Goal: Check status: Check status

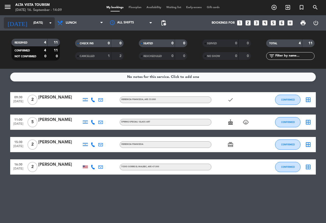
click at [38, 24] on input "[DATE]" at bounding box center [51, 23] width 41 height 9
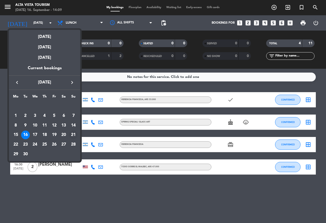
click at [73, 135] on div "21" at bounding box center [73, 135] width 9 height 9
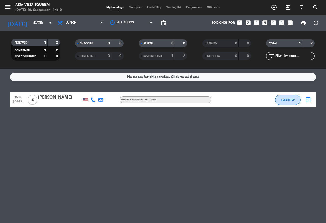
click at [56, 99] on div "[PERSON_NAME]" at bounding box center [59, 97] width 43 height 7
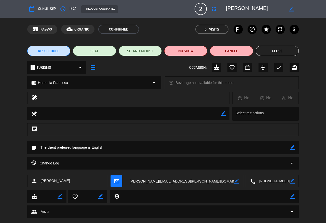
click at [289, 163] on icon "arrow_drop_down" at bounding box center [292, 163] width 6 height 6
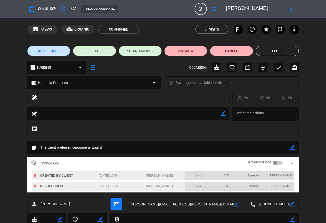
click at [275, 54] on button "Close" at bounding box center [277, 51] width 43 height 10
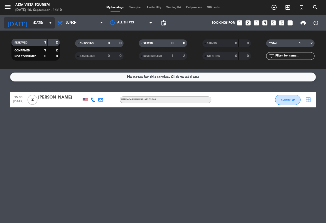
click at [35, 19] on input "[DATE]" at bounding box center [51, 23] width 41 height 9
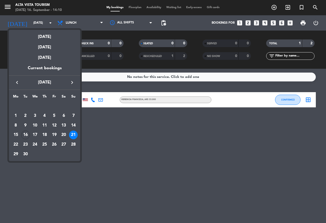
click at [73, 82] on icon "keyboard_arrow_right" at bounding box center [72, 83] width 6 height 6
click at [55, 154] on div "31" at bounding box center [54, 154] width 9 height 9
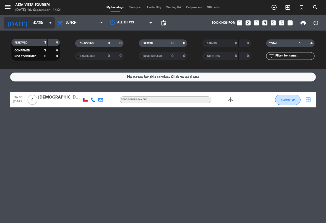
click at [36, 21] on input "[DATE]" at bounding box center [51, 23] width 41 height 9
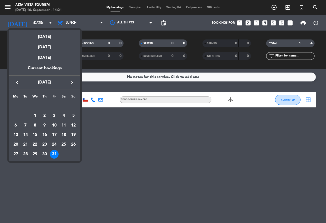
click at [99, 176] on div at bounding box center [163, 111] width 326 height 223
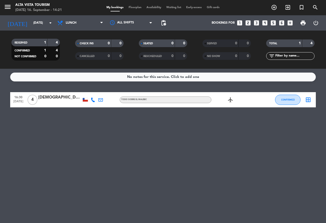
click at [53, 102] on div at bounding box center [59, 103] width 43 height 4
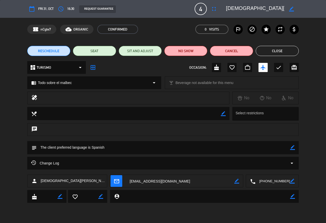
click at [51, 179] on span "[DEMOGRAPHIC_DATA][PERSON_NAME]" at bounding box center [74, 181] width 67 height 6
copy span "[DEMOGRAPHIC_DATA][PERSON_NAME]"
click at [283, 53] on button "Close" at bounding box center [277, 51] width 43 height 10
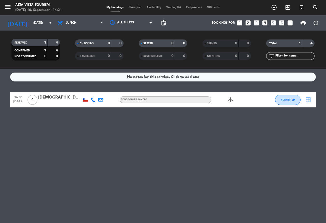
click at [52, 100] on div "[DEMOGRAPHIC_DATA][PERSON_NAME]" at bounding box center [59, 97] width 43 height 7
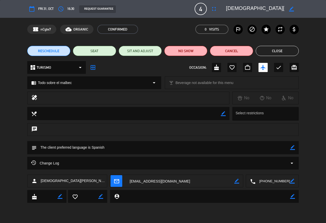
click at [278, 47] on button "Close" at bounding box center [277, 51] width 43 height 10
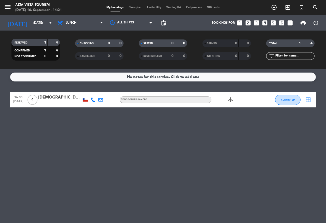
click at [94, 101] on icon at bounding box center [93, 100] width 5 height 5
click at [88, 92] on span "Copy" at bounding box center [90, 91] width 9 height 5
click at [79, 133] on div "No notes for this service. Click to add one 16:30 [DATE] 4 [DEMOGRAPHIC_DATA][P…" at bounding box center [163, 146] width 326 height 154
click at [31, 22] on input "[DATE]" at bounding box center [51, 23] width 41 height 9
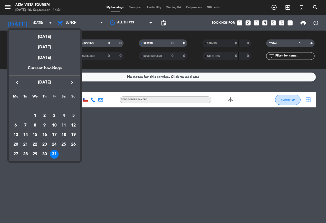
click at [16, 82] on icon "keyboard_arrow_left" at bounding box center [17, 83] width 6 height 6
click at [55, 135] on div "19" at bounding box center [54, 135] width 9 height 9
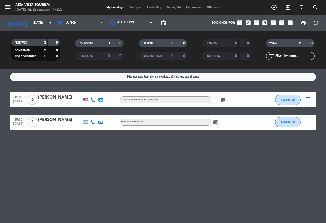
click at [50, 95] on div "[PERSON_NAME]" at bounding box center [59, 97] width 43 height 7
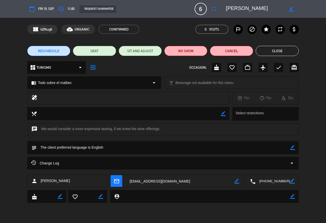
click at [262, 51] on button "Close" at bounding box center [277, 51] width 43 height 10
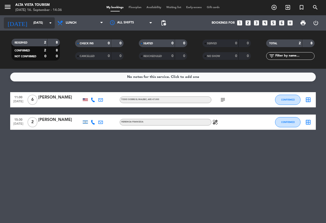
click at [35, 28] on div "[DATE] [DATE] arrow_drop_down" at bounding box center [29, 22] width 51 height 11
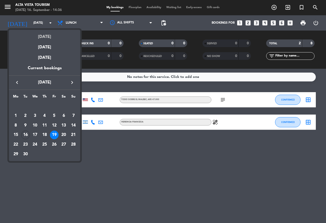
click at [47, 37] on div "[DATE]" at bounding box center [44, 35] width 71 height 10
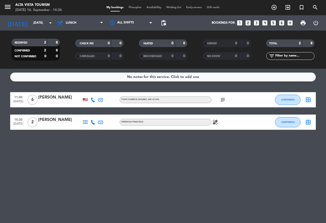
type input "[DATE]"
